Goal: Information Seeking & Learning: Learn about a topic

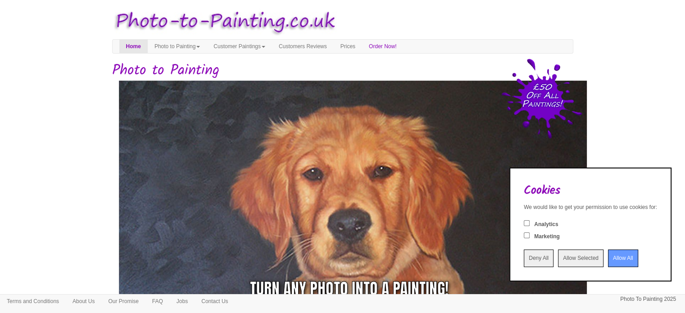
click at [608, 256] on input "Allow All" at bounding box center [623, 258] width 30 height 18
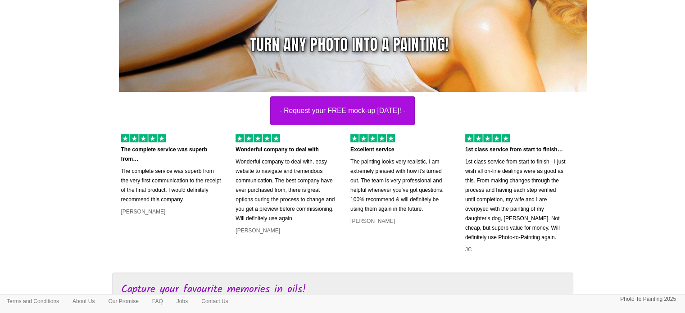
scroll to position [258, 0]
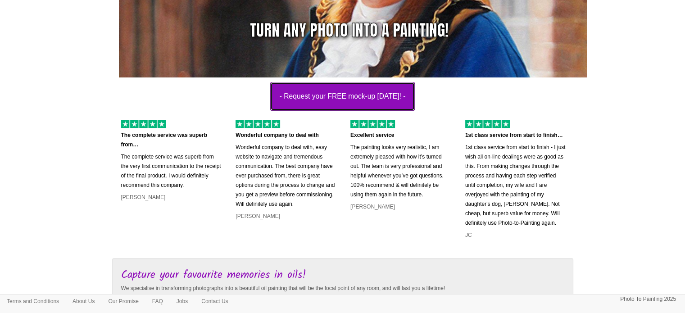
click at [313, 91] on button "- Request your FREE mock-up [DATE]! -" at bounding box center [342, 96] width 145 height 29
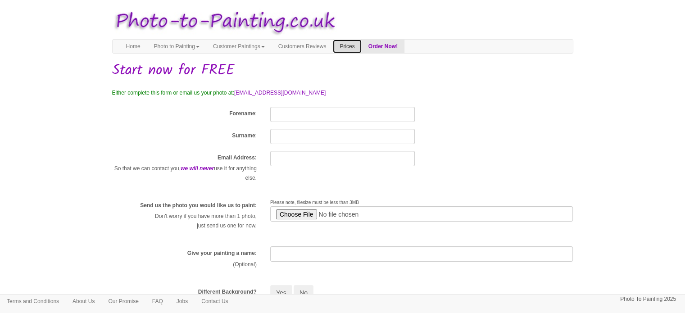
click at [361, 48] on link "Prices" at bounding box center [347, 47] width 28 height 14
